Goal: Task Accomplishment & Management: Use online tool/utility

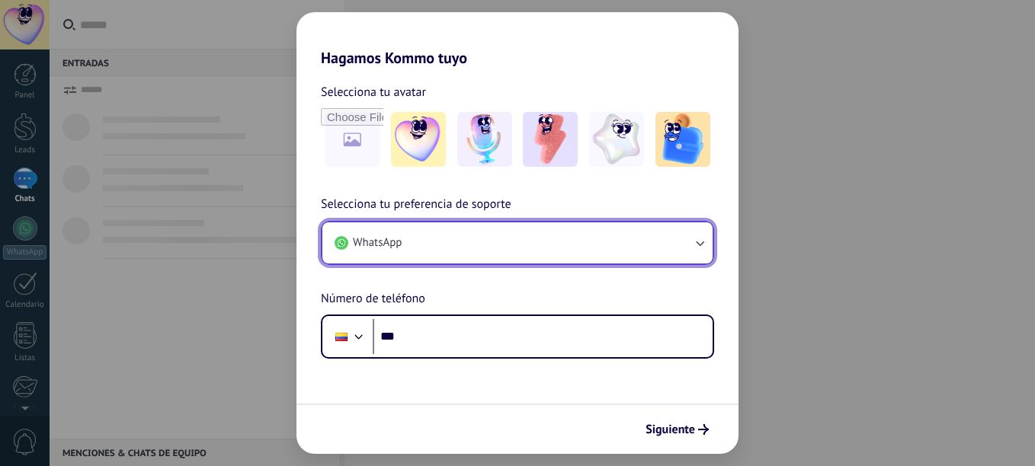
click at [588, 241] on button "WhatsApp" at bounding box center [517, 243] width 390 height 41
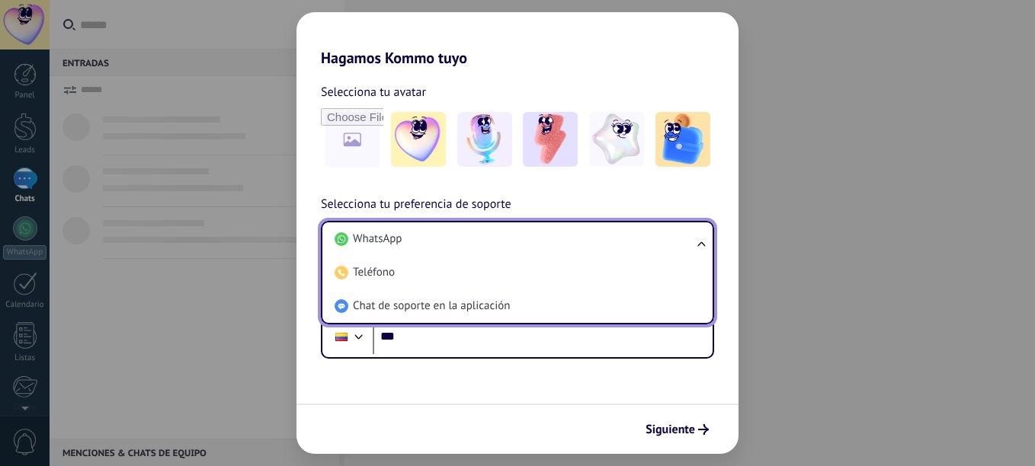
click at [588, 241] on li "WhatsApp" at bounding box center [514, 240] width 372 height 34
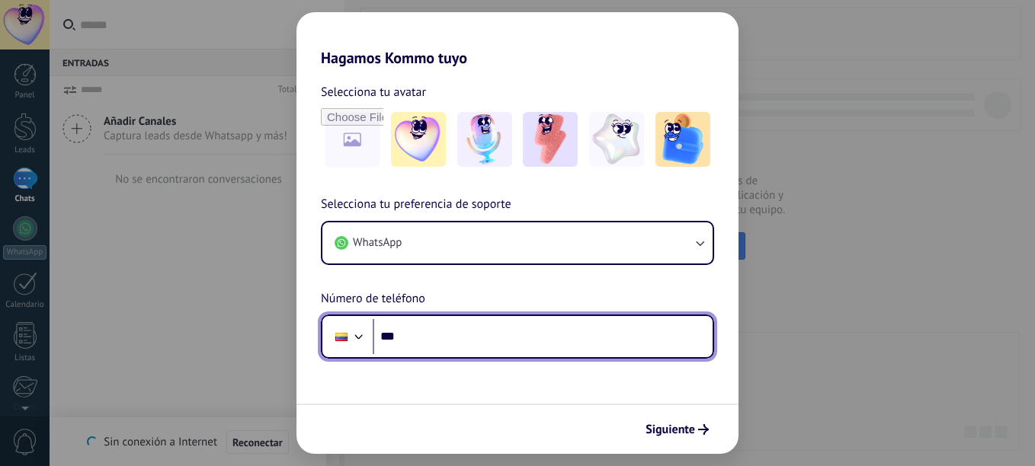
click at [554, 344] on input "***" at bounding box center [543, 336] width 340 height 35
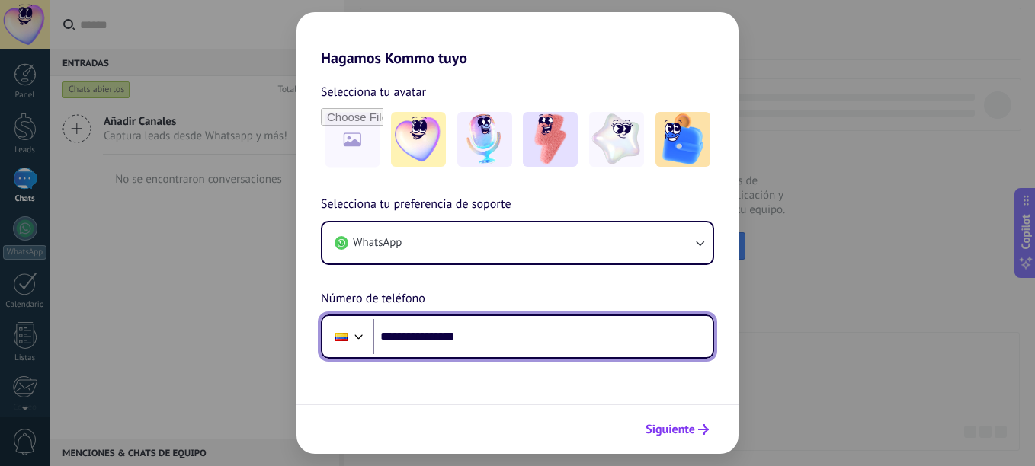
type input "**********"
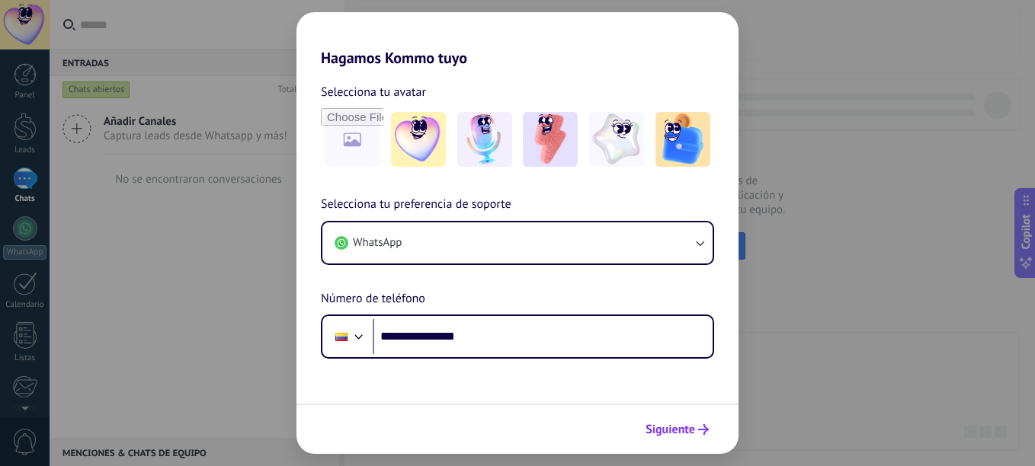
click at [680, 425] on span "Siguiente" at bounding box center [671, 430] width 50 height 11
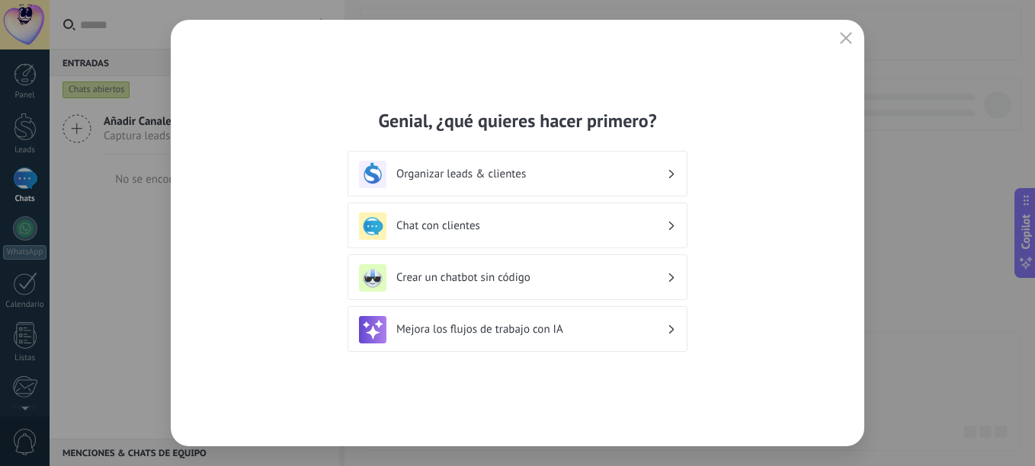
click at [521, 173] on h3 "Organizar leads & clientes" at bounding box center [531, 174] width 271 height 14
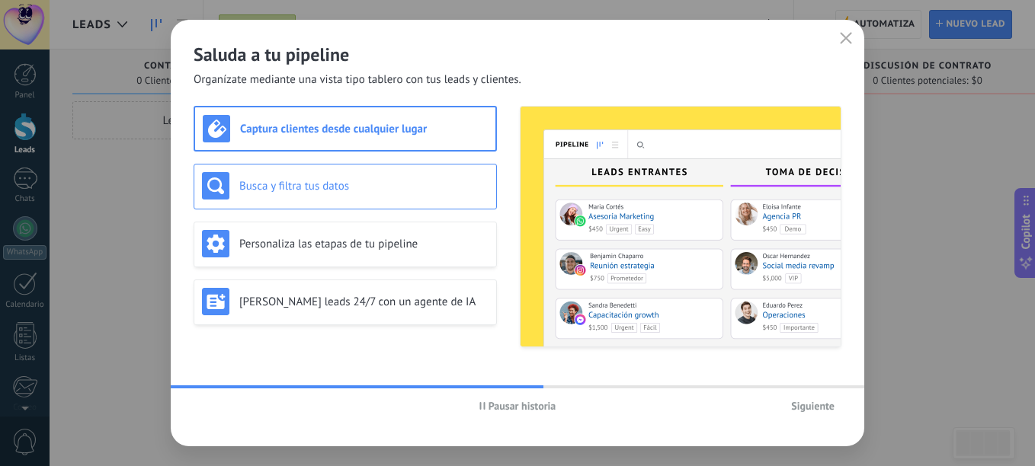
click at [396, 182] on h3 "Busca y filtra tus datos" at bounding box center [363, 186] width 249 height 14
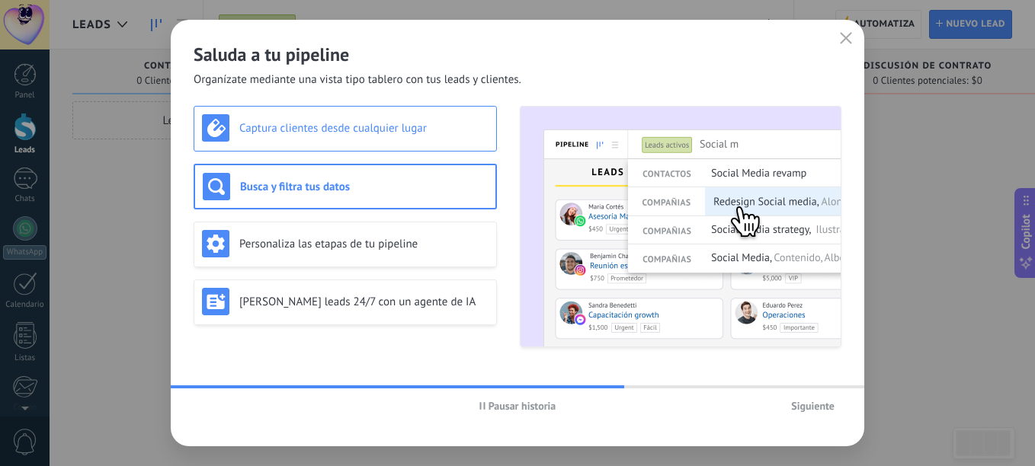
click at [370, 123] on h3 "Captura clientes desde cualquier lugar" at bounding box center [363, 128] width 249 height 14
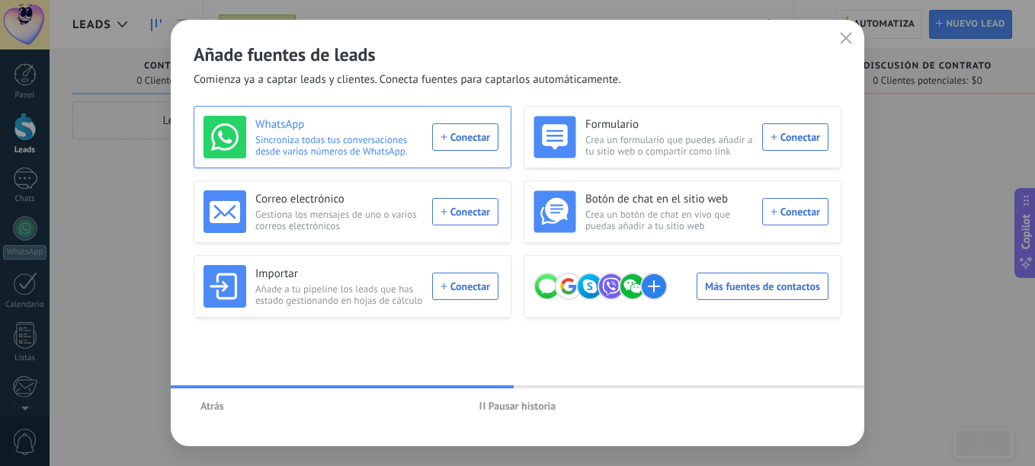
click at [475, 152] on div "WhatsApp Sincroniza todas tus conversaciones desde varios números de WhatsApp. …" at bounding box center [350, 137] width 295 height 43
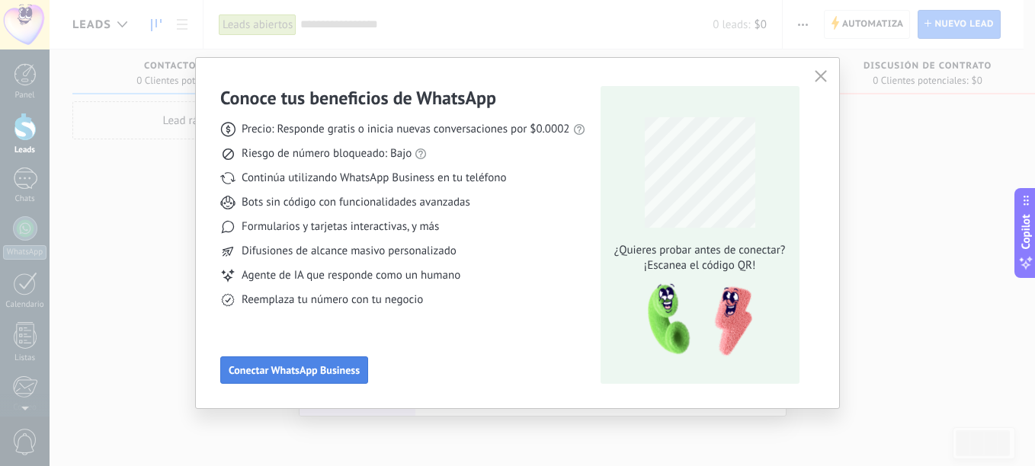
click at [299, 361] on button "Conectar WhatsApp Business" at bounding box center [294, 370] width 148 height 27
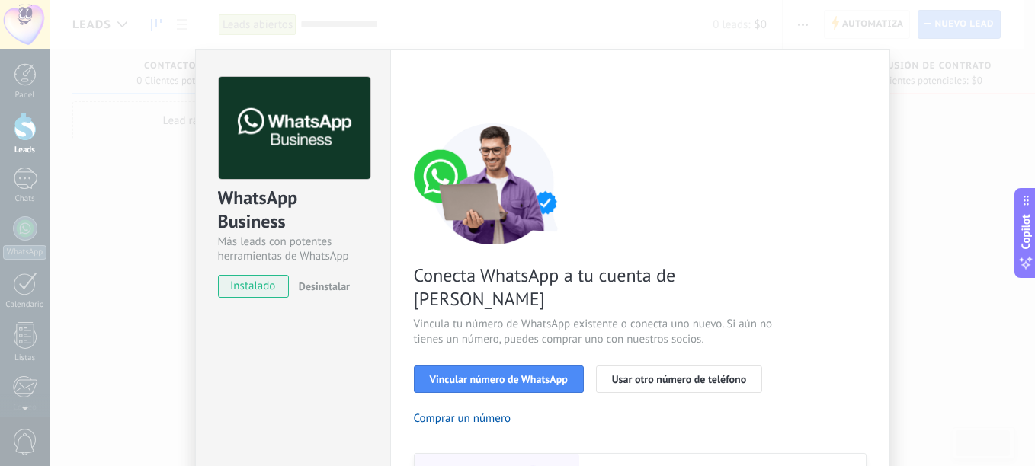
scroll to position [19, 0]
click at [258, 289] on span "instalado" at bounding box center [253, 286] width 69 height 23
drag, startPoint x: 271, startPoint y: 290, endPoint x: 449, endPoint y: 351, distance: 188.0
click at [449, 351] on div "WhatsApp Business Más leads con potentes herramientas de WhatsApp instalado Des…" at bounding box center [542, 347] width 695 height 594
click at [449, 374] on span "Vincular número de WhatsApp" at bounding box center [499, 379] width 138 height 11
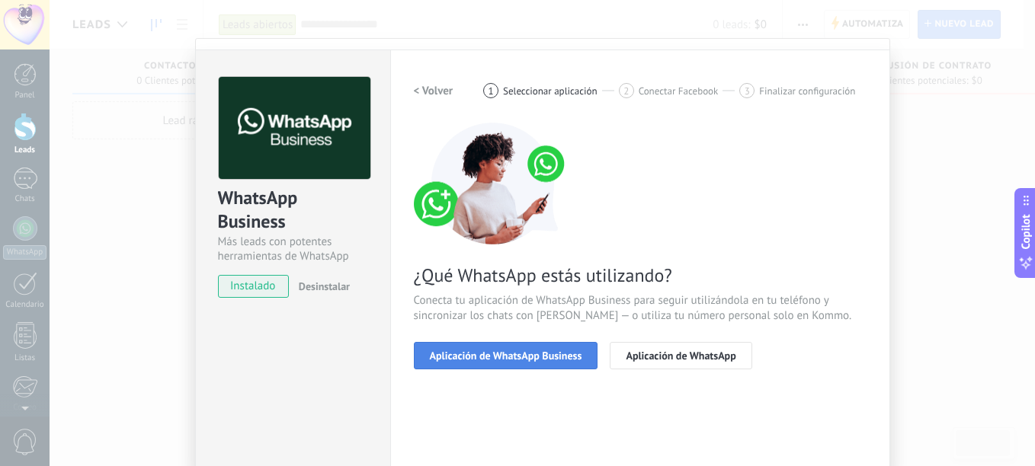
click at [522, 353] on span "Aplicación de WhatsApp Business" at bounding box center [506, 356] width 152 height 11
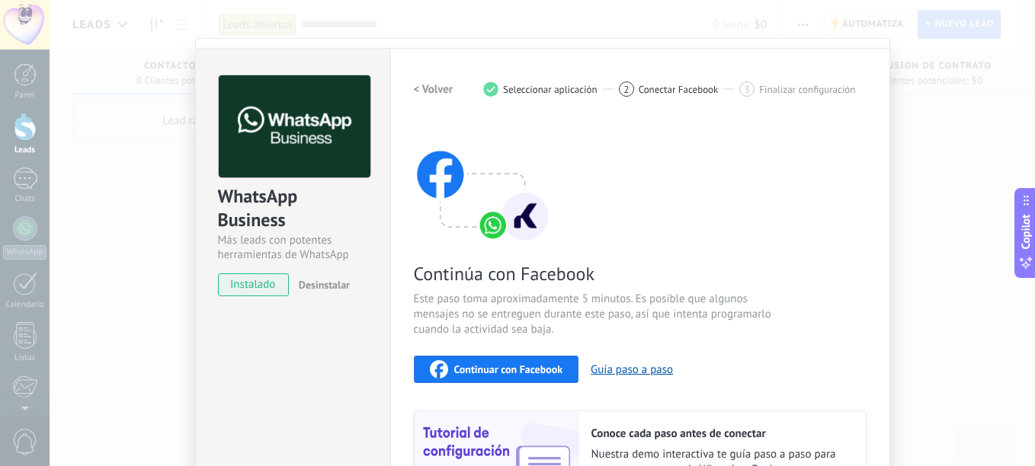
scroll to position [0, 0]
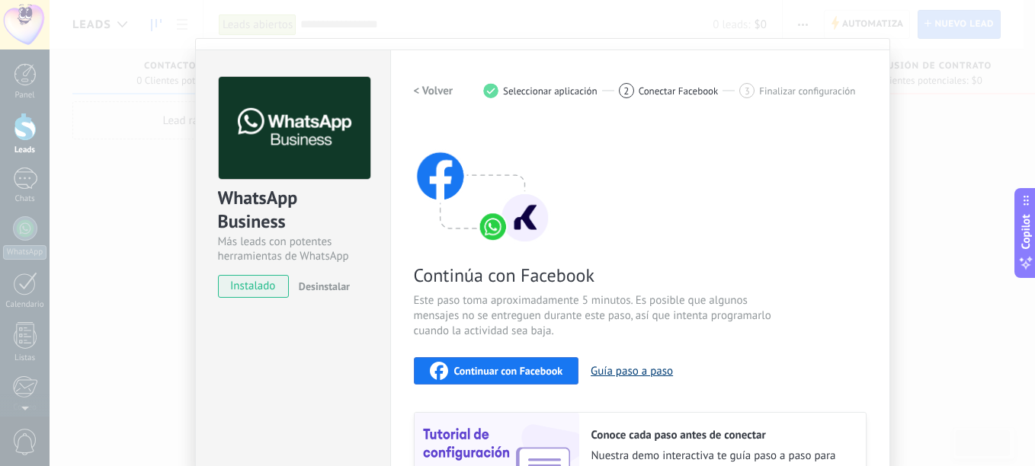
click at [610, 366] on button "Guía paso a paso" at bounding box center [632, 371] width 82 height 14
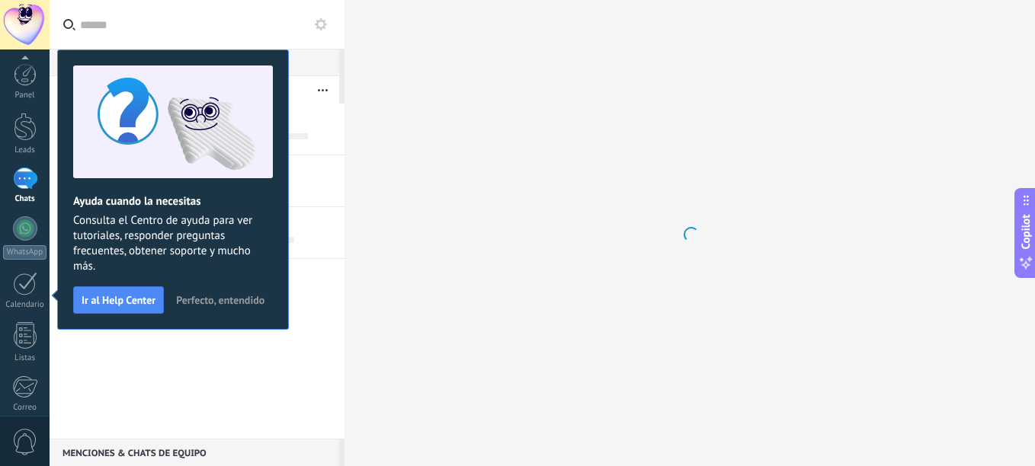
scroll to position [168, 0]
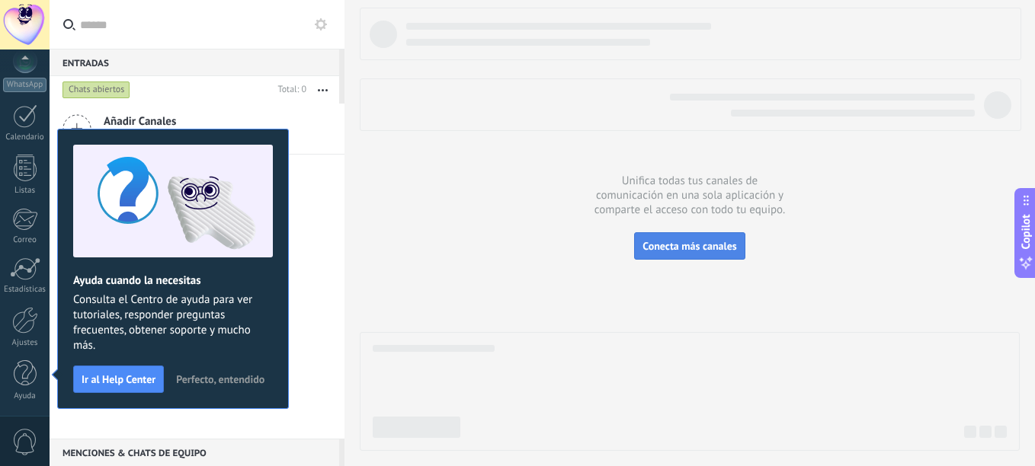
click at [671, 251] on span "Conecta más canales" at bounding box center [689, 246] width 94 height 14
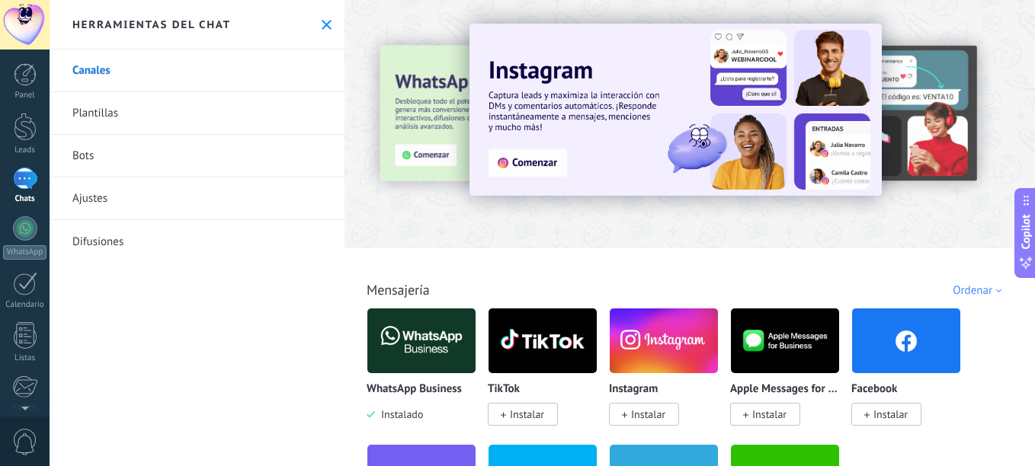
click at [436, 349] on img at bounding box center [421, 341] width 108 height 74
click at [436, 349] on body ".abecls-1,.abecls-2{fill-rule:evenodd}.abecls-2{fill:#fff} .abhcls-1{fill:none}…" at bounding box center [517, 233] width 1035 height 466
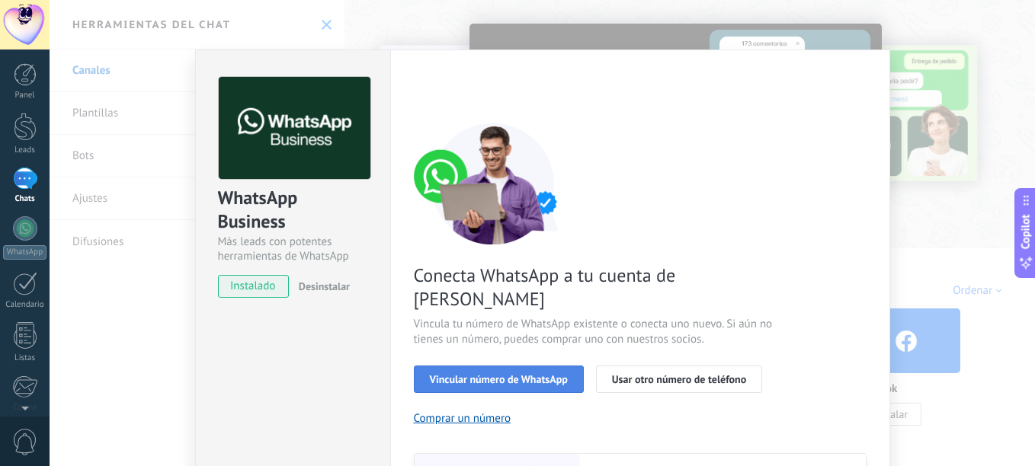
click at [521, 374] on span "Vincular número de WhatsApp" at bounding box center [499, 379] width 138 height 11
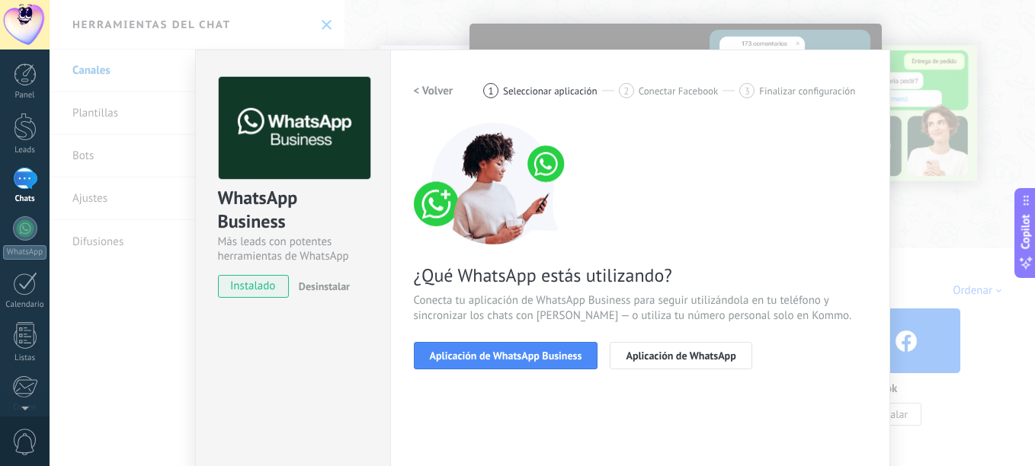
click at [521, 351] on span "Aplicación de WhatsApp Business" at bounding box center [506, 356] width 152 height 11
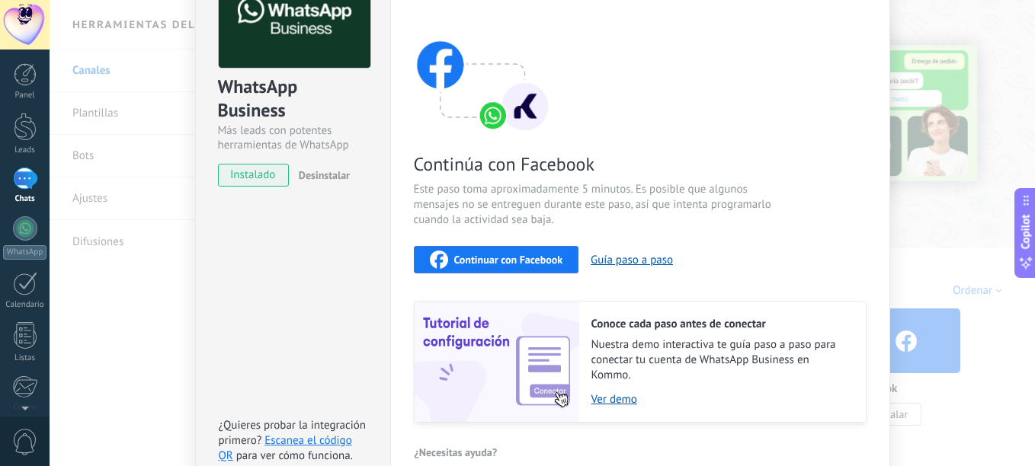
scroll to position [193, 0]
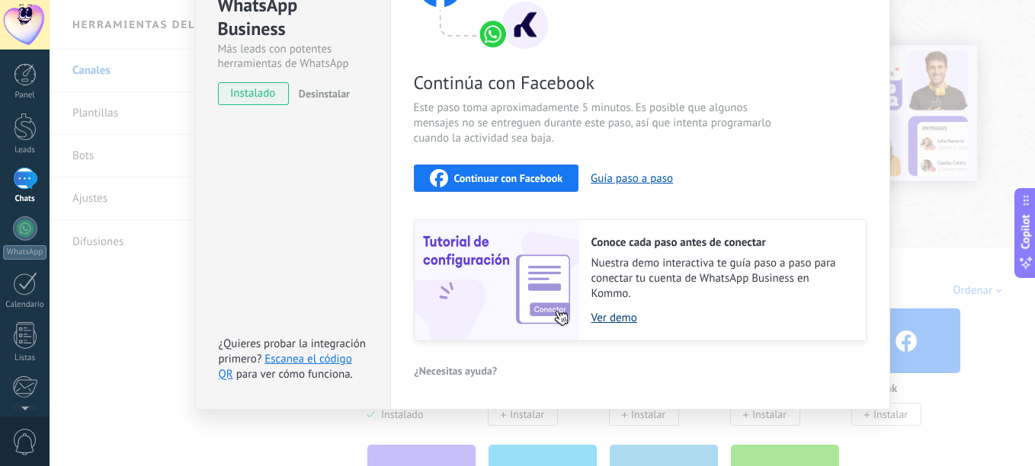
click at [613, 322] on link "Ver demo" at bounding box center [720, 318] width 259 height 14
